Goal: Information Seeking & Learning: Learn about a topic

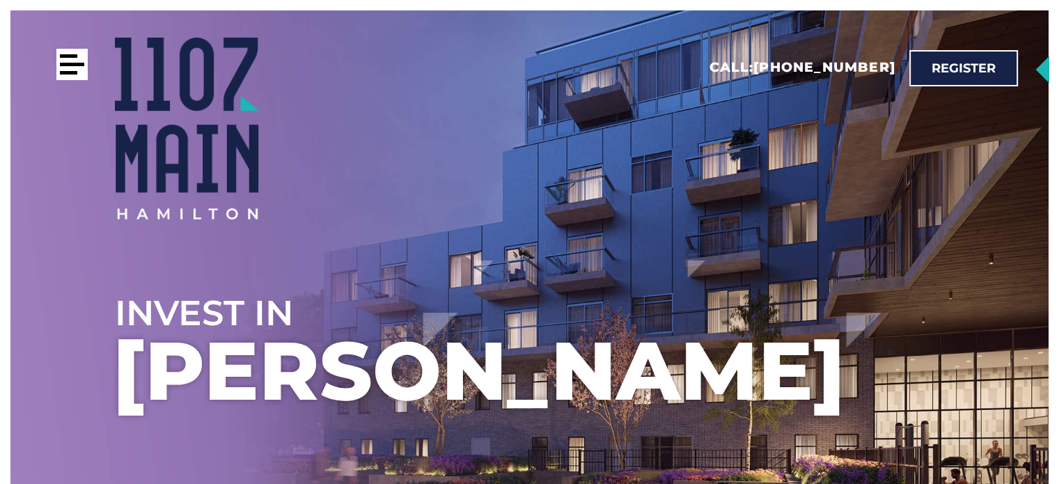
click at [73, 72] on div at bounding box center [68, 72] width 17 height 3
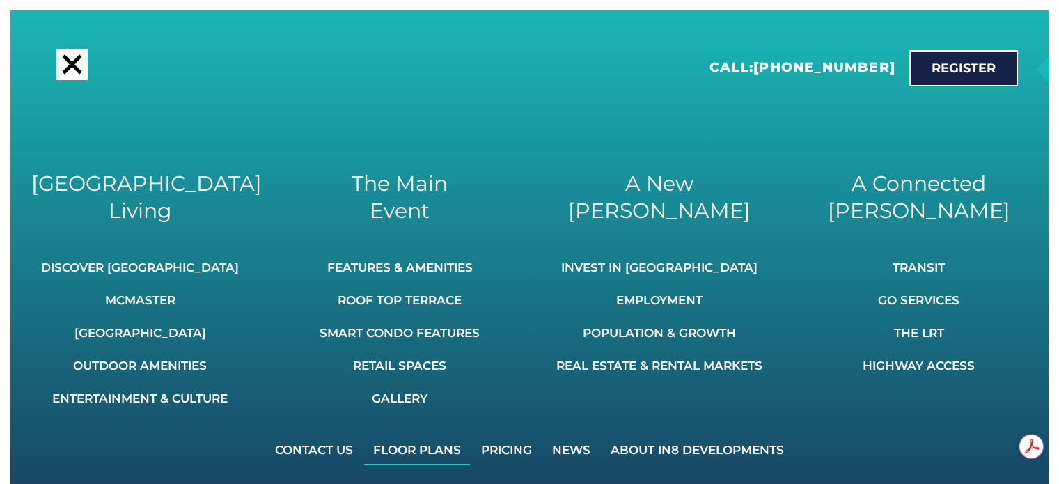
click at [452, 452] on link "Floor Plans" at bounding box center [417, 449] width 106 height 31
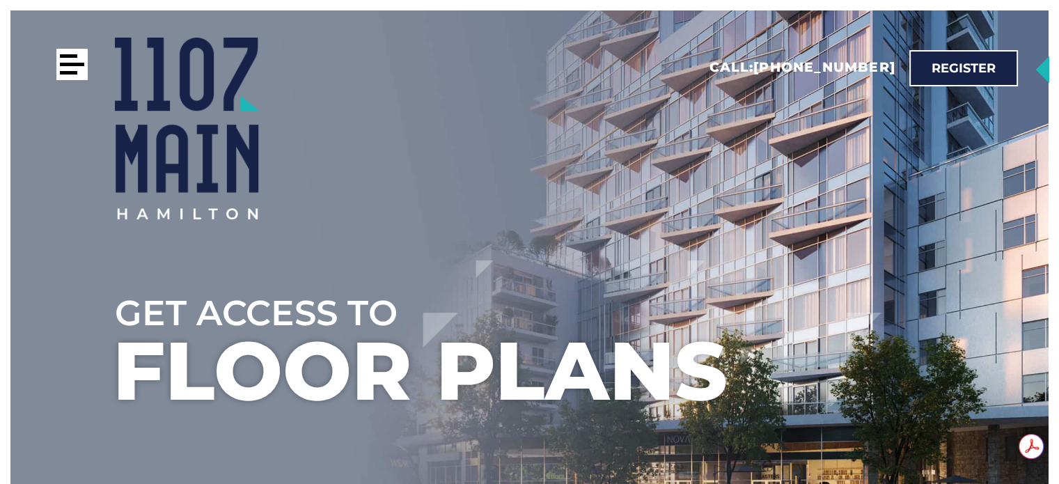
click at [60, 72] on div at bounding box center [68, 72] width 17 height 3
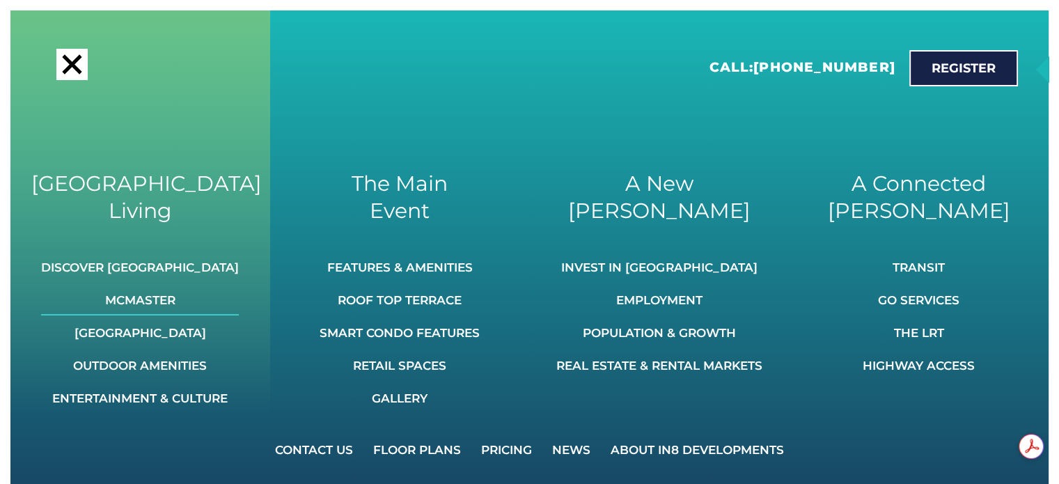
click at [178, 297] on link "McMaster" at bounding box center [140, 300] width 198 height 31
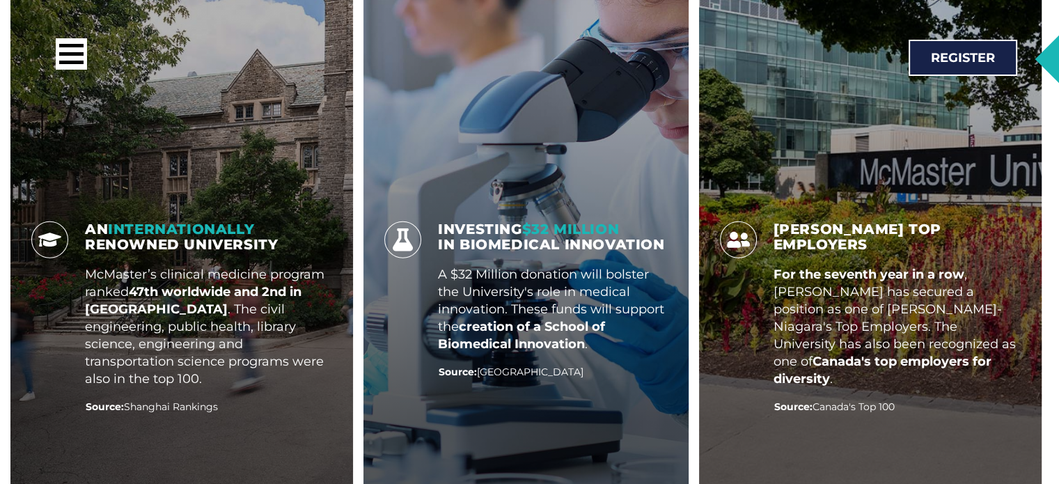
scroll to position [3522, 0]
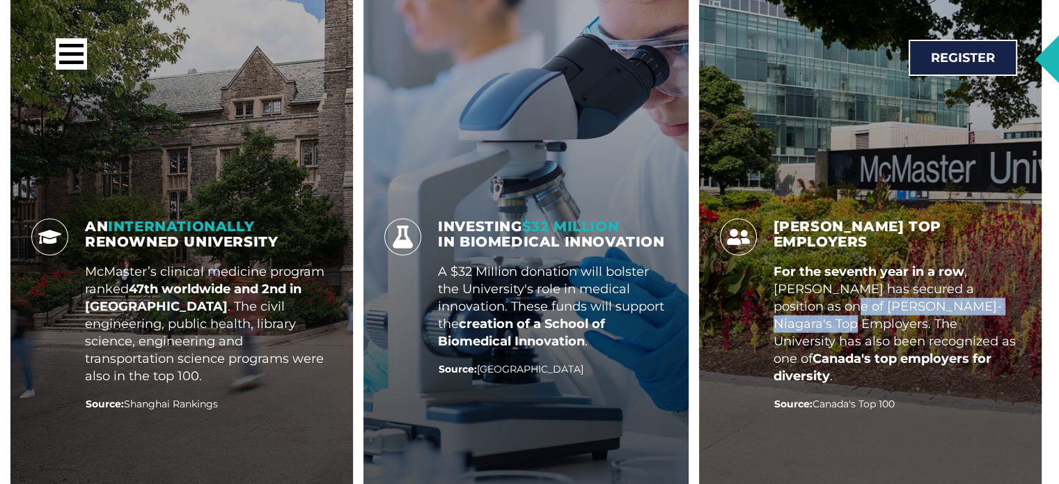
drag, startPoint x: 817, startPoint y: 228, endPoint x: 838, endPoint y: 250, distance: 30.5
click at [838, 263] on p "For the seventh year in a row , [PERSON_NAME] has secured a position as one of …" at bounding box center [897, 324] width 248 height 122
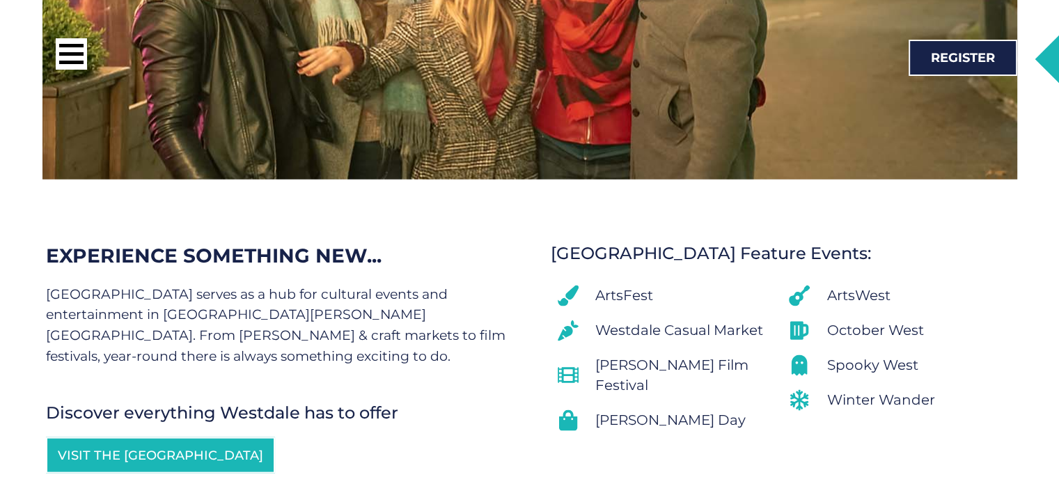
scroll to position [8056, 0]
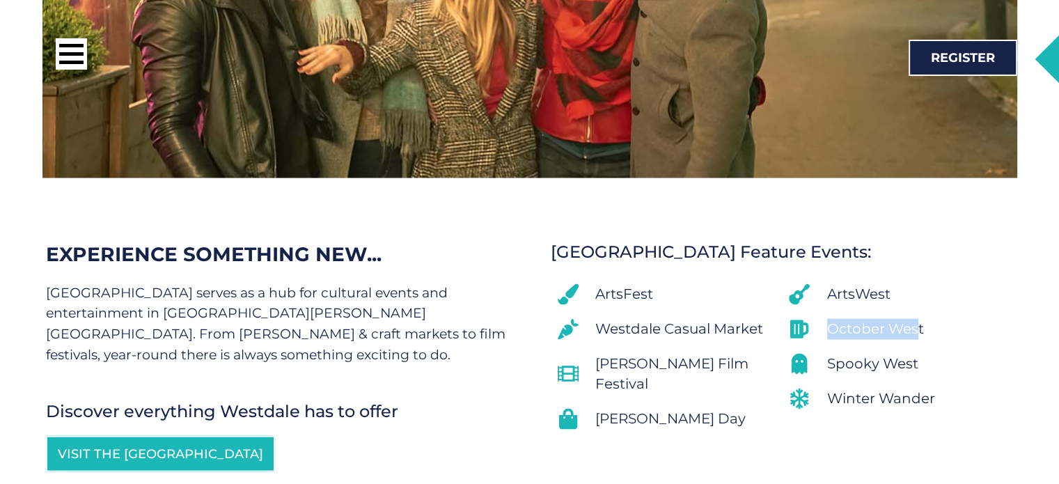
drag, startPoint x: 828, startPoint y: 227, endPoint x: 915, endPoint y: 230, distance: 87.8
click at [915, 319] on span "October West" at bounding box center [873, 329] width 100 height 21
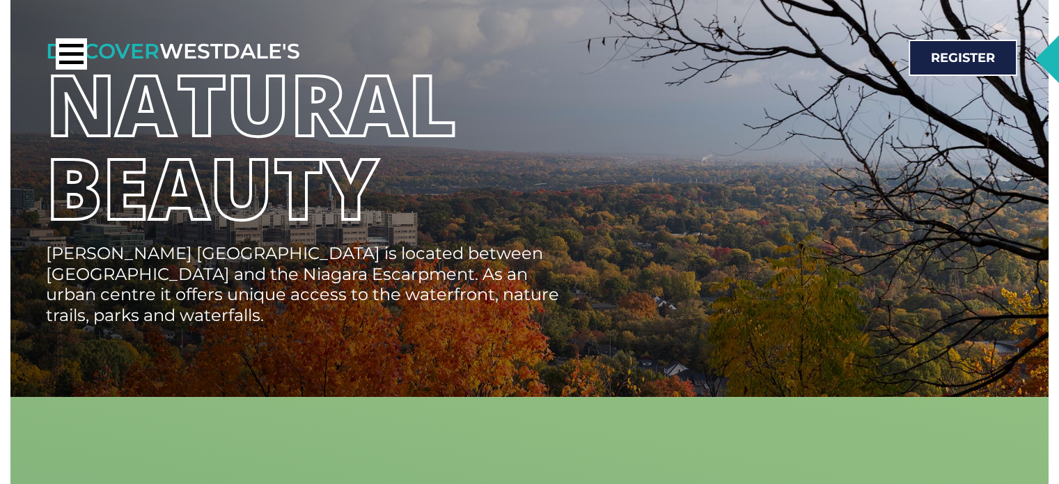
scroll to position [10777, 0]
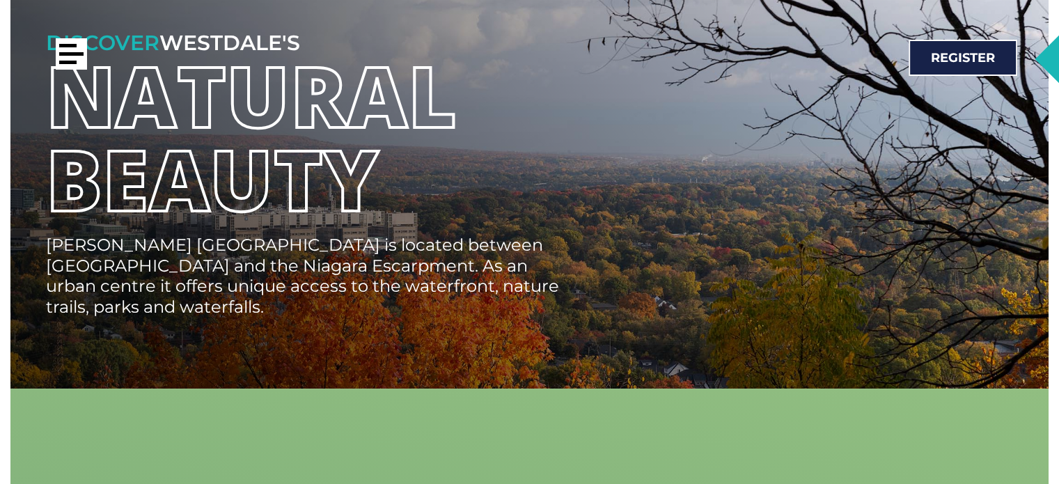
click at [80, 56] on div at bounding box center [71, 53] width 31 height 31
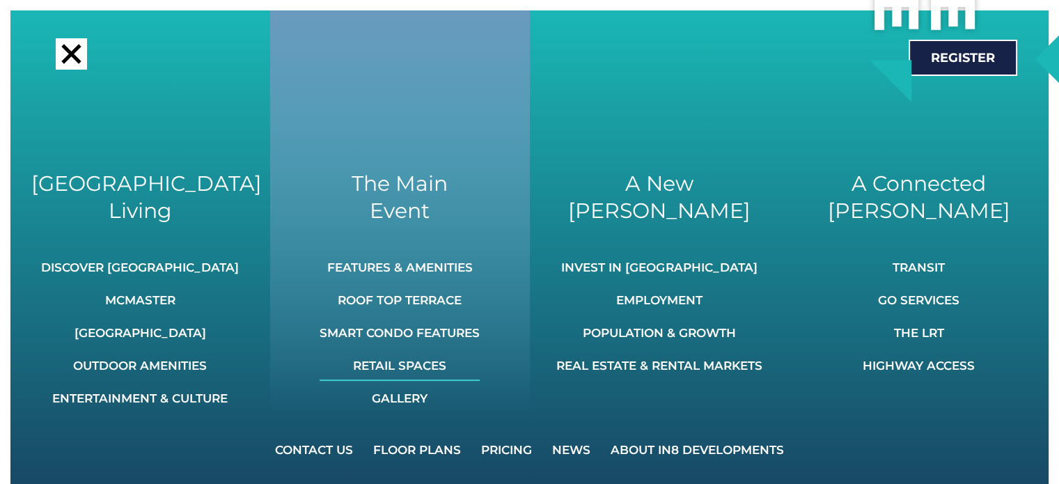
scroll to position [11746, 0]
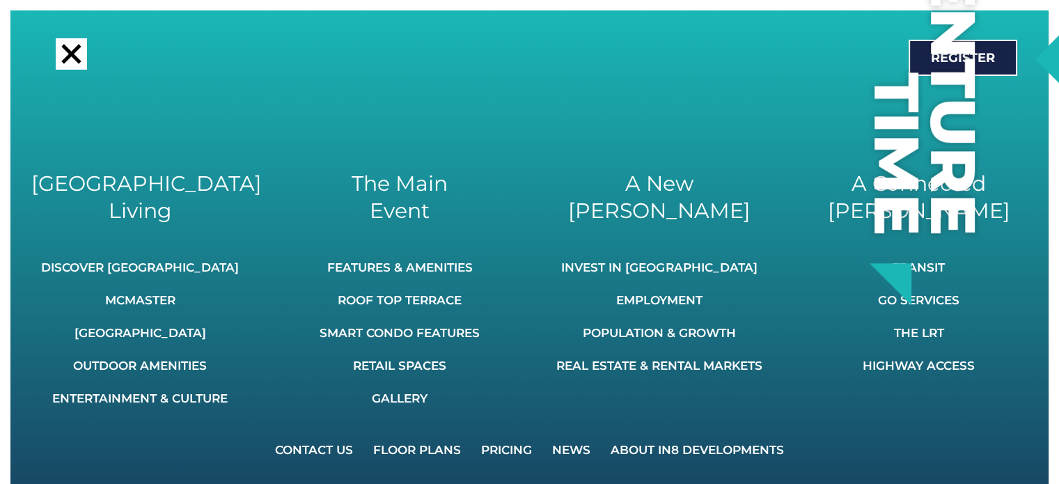
click at [65, 58] on div at bounding box center [70, 53] width 19 height 19
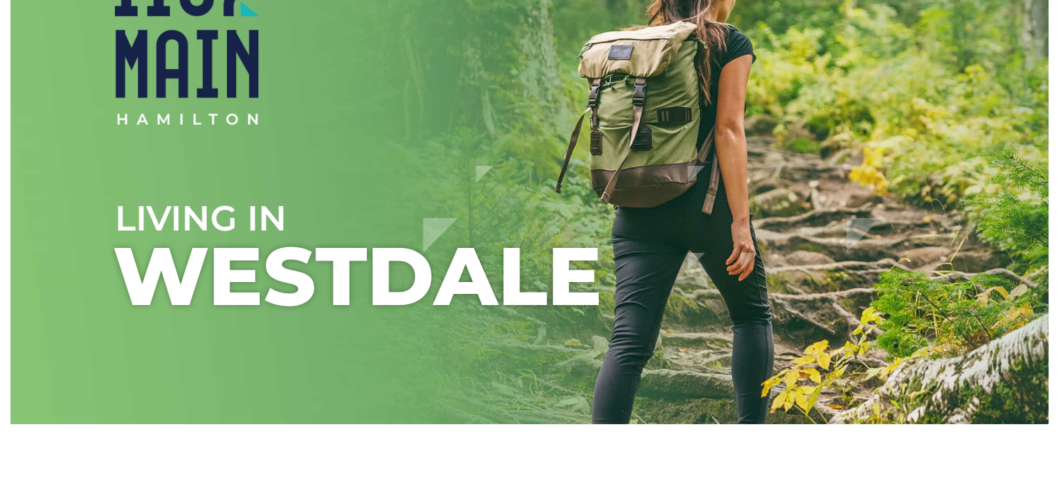
scroll to position [0, 0]
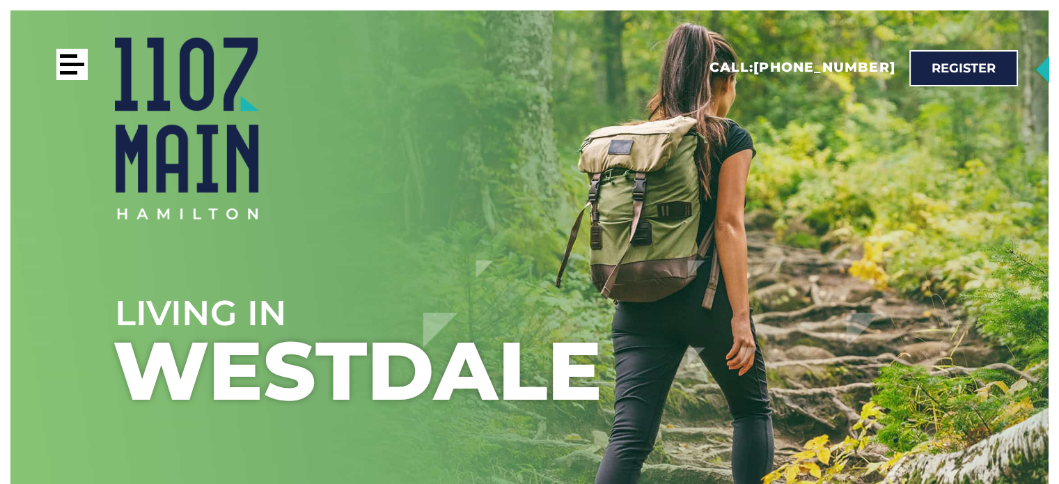
click at [70, 66] on div at bounding box center [71, 64] width 31 height 31
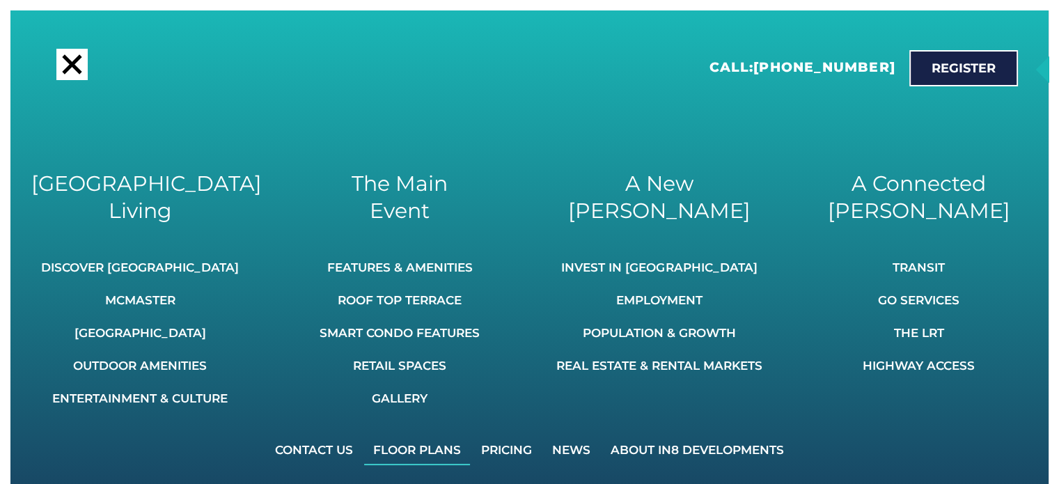
click at [446, 450] on link "Floor Plans" at bounding box center [417, 449] width 106 height 31
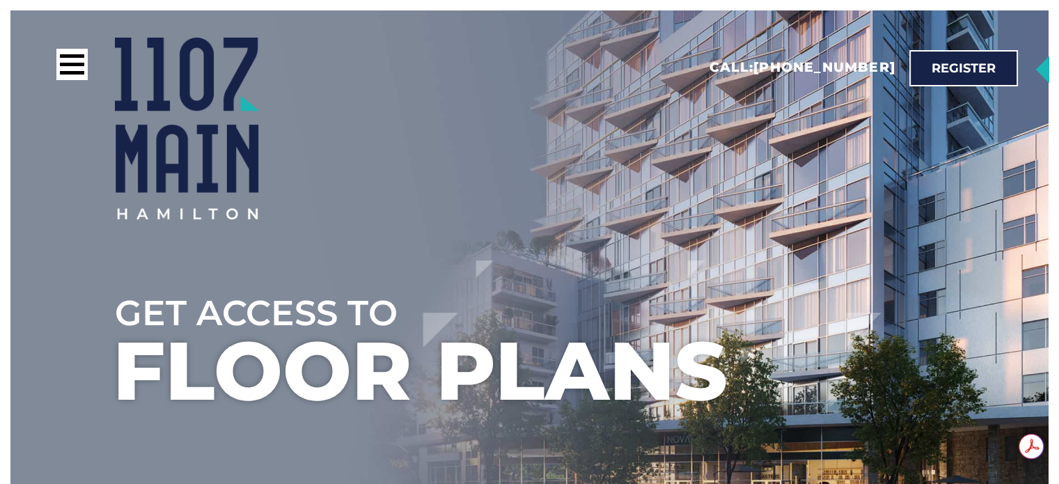
click at [84, 81] on div at bounding box center [284, 68] width 457 height 38
click at [70, 71] on div at bounding box center [68, 72] width 17 height 3
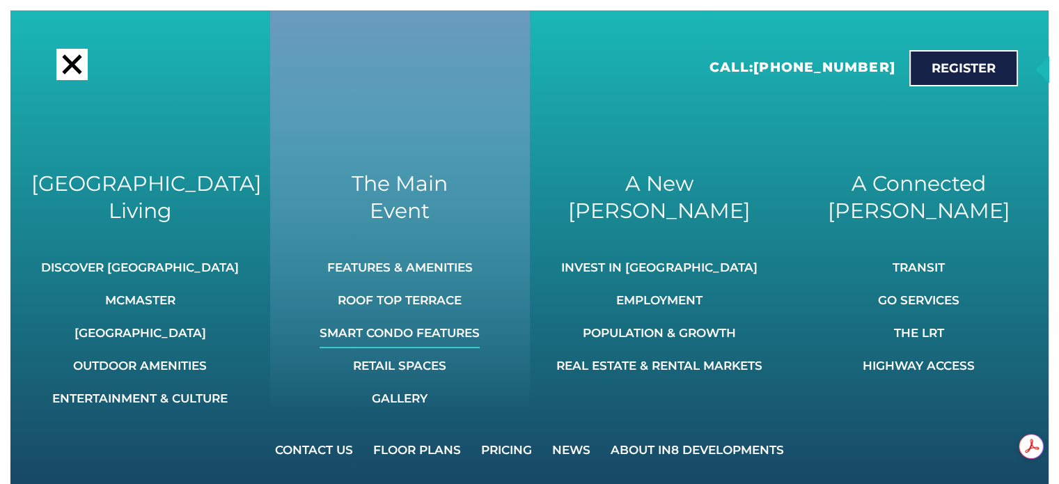
click at [451, 340] on link "Smart Condo Features" at bounding box center [400, 332] width 160 height 31
